Goal: Transaction & Acquisition: Purchase product/service

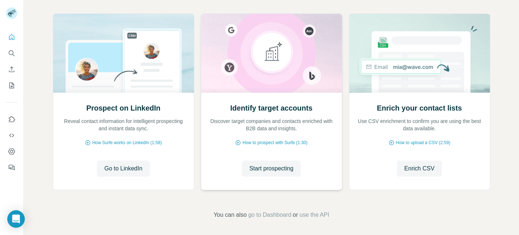
scroll to position [78, 0]
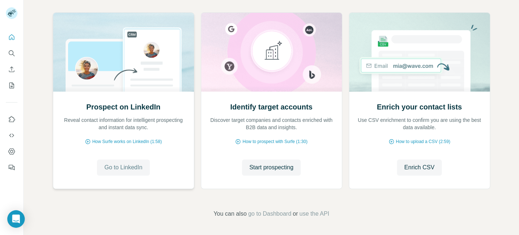
click at [117, 166] on span "Go to LinkedIn" at bounding box center [123, 167] width 38 height 9
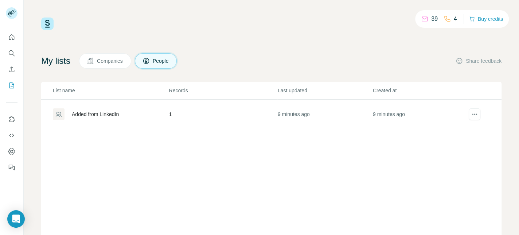
click at [118, 112] on div "Added from LinkedIn" at bounding box center [95, 113] width 47 height 7
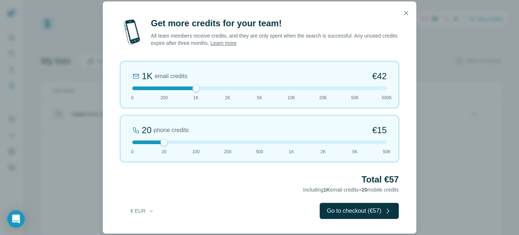
drag, startPoint x: 164, startPoint y: 87, endPoint x: 188, endPoint y: 87, distance: 24.1
click at [188, 87] on div at bounding box center [259, 88] width 254 height 4
drag, startPoint x: 194, startPoint y: 87, endPoint x: 184, endPoint y: 87, distance: 10.2
click at [184, 87] on div at bounding box center [259, 88] width 254 height 4
drag, startPoint x: 196, startPoint y: 89, endPoint x: 191, endPoint y: 89, distance: 5.1
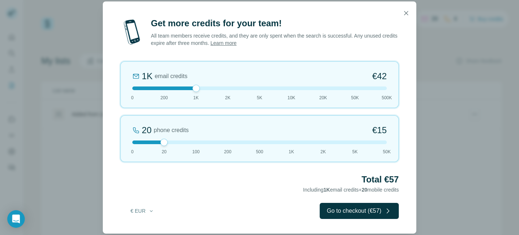
click at [191, 89] on div at bounding box center [259, 88] width 254 height 4
drag, startPoint x: 195, startPoint y: 87, endPoint x: 188, endPoint y: 89, distance: 6.7
click at [188, 89] on div at bounding box center [259, 88] width 254 height 4
drag, startPoint x: 195, startPoint y: 87, endPoint x: 175, endPoint y: 88, distance: 19.7
click at [175, 88] on div at bounding box center [259, 88] width 254 height 4
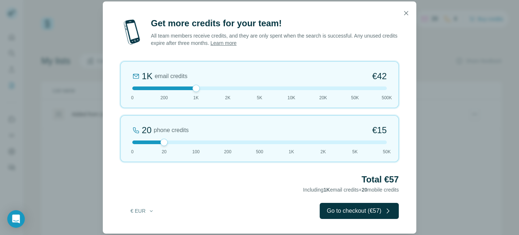
drag, startPoint x: 164, startPoint y: 85, endPoint x: 187, endPoint y: 85, distance: 22.2
click at [187, 85] on div "1K email credits €42 0 200 1K 2K 5K 10K 20K 50K 500K" at bounding box center [259, 84] width 278 height 47
drag, startPoint x: 163, startPoint y: 141, endPoint x: 136, endPoint y: 141, distance: 27.3
click at [136, 141] on div at bounding box center [259, 142] width 254 height 4
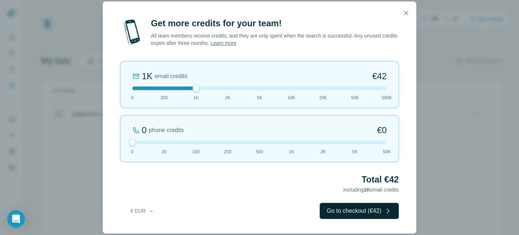
click at [358, 206] on button "Go to checkout (€42)" at bounding box center [359, 211] width 79 height 16
